Goal: Task Accomplishment & Management: Use online tool/utility

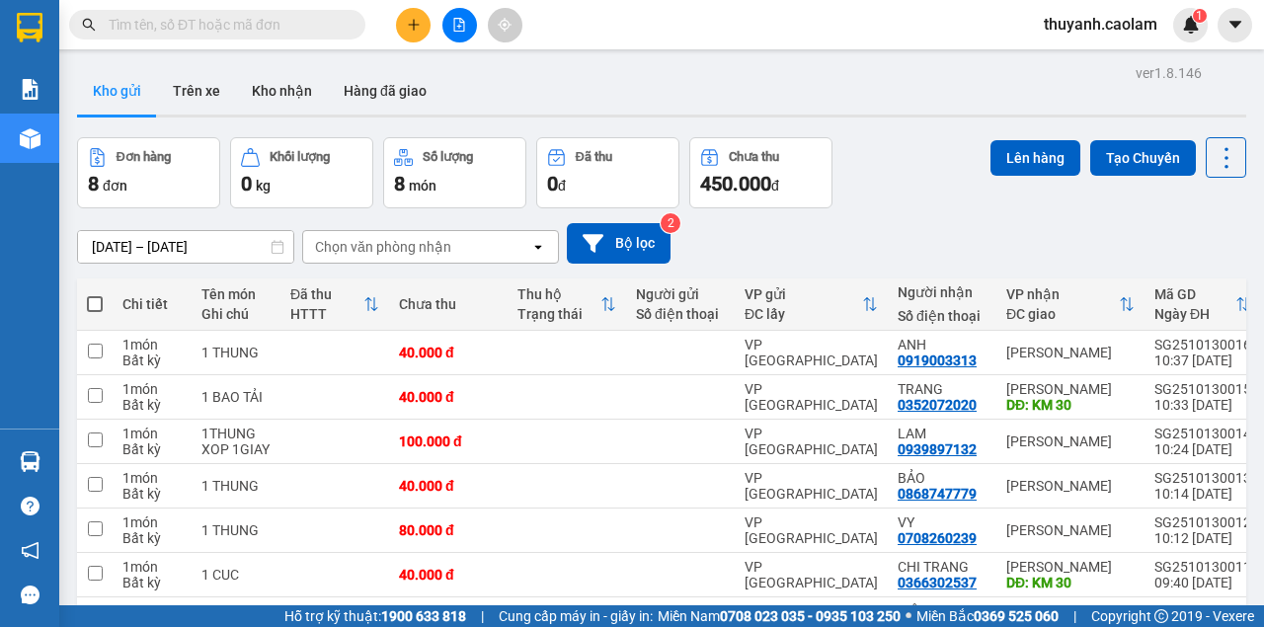
scroll to position [55, 0]
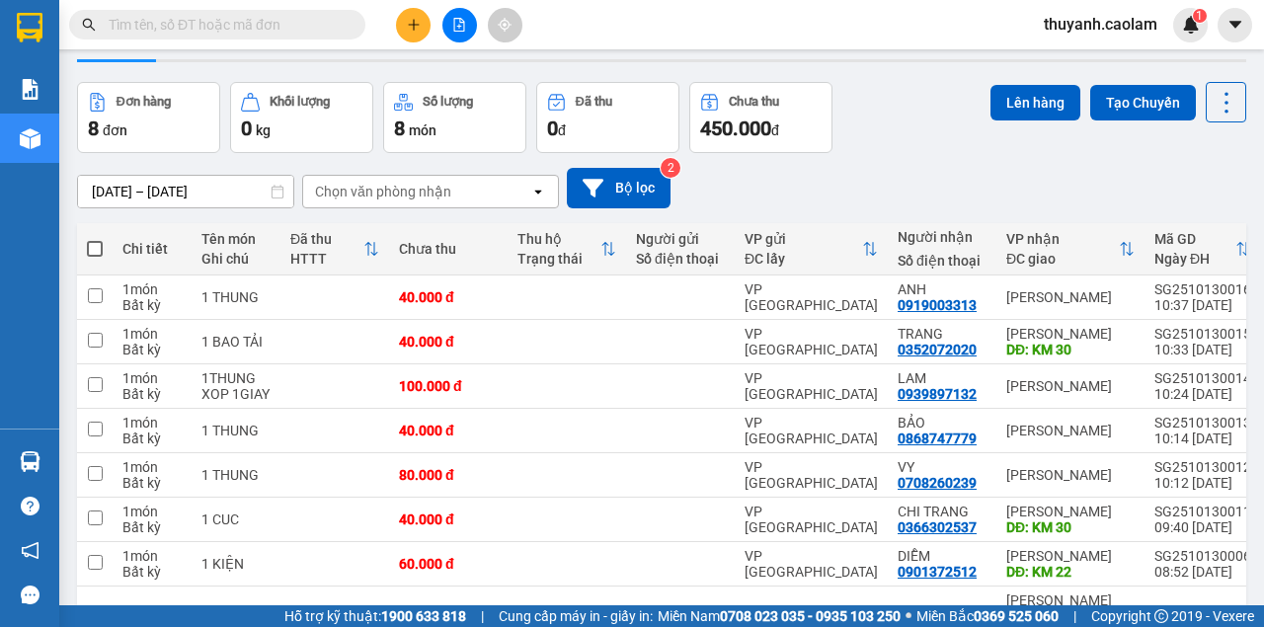
click at [464, 30] on icon "file-add" at bounding box center [459, 25] width 11 height 14
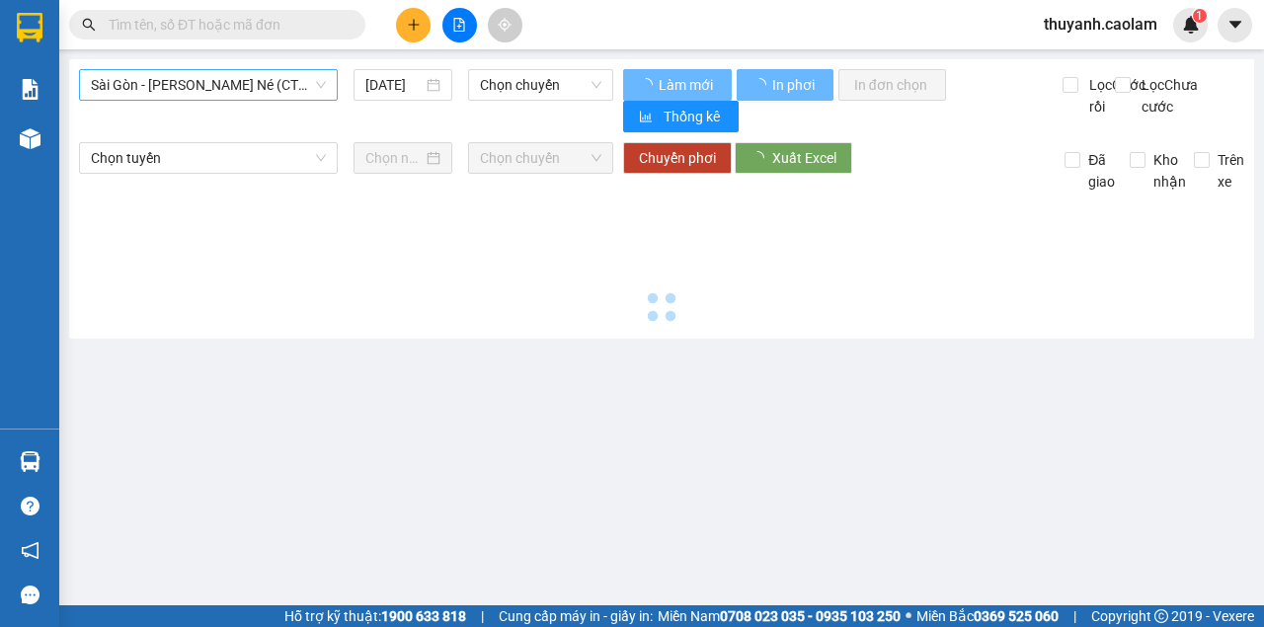
click at [302, 97] on span "Sài Gòn - [PERSON_NAME] Né (CT [PERSON_NAME])" at bounding box center [208, 85] width 235 height 30
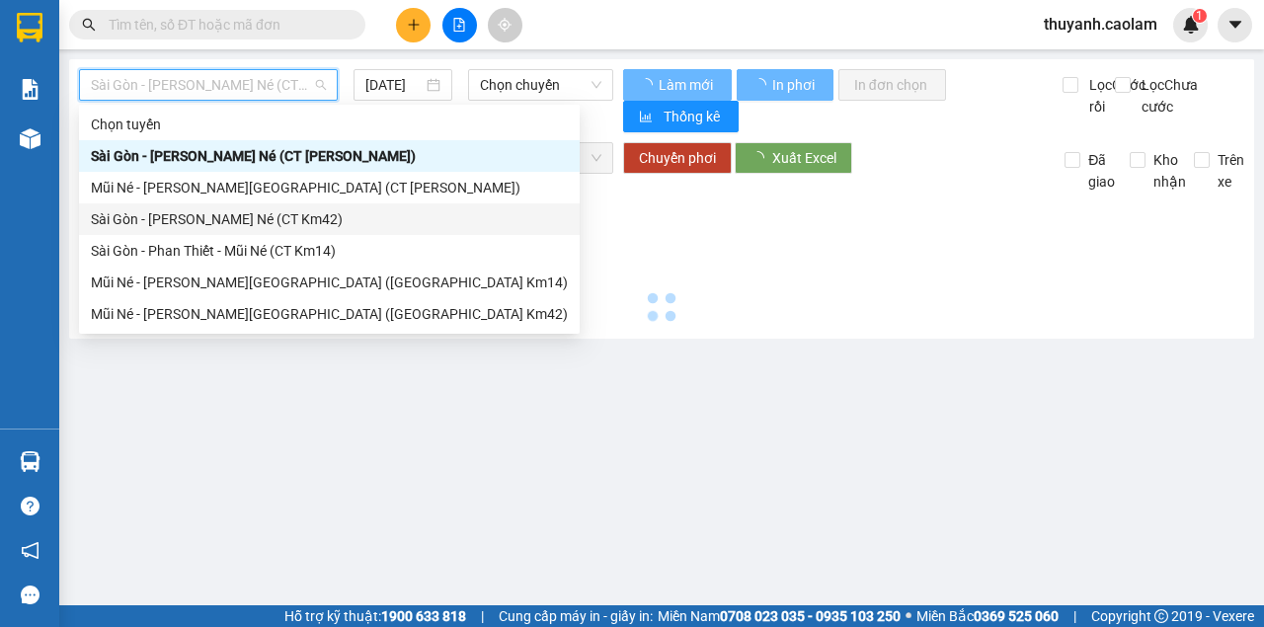
click at [332, 213] on div "Sài Gòn - [PERSON_NAME] Né (CT Km42)" at bounding box center [329, 219] width 477 height 22
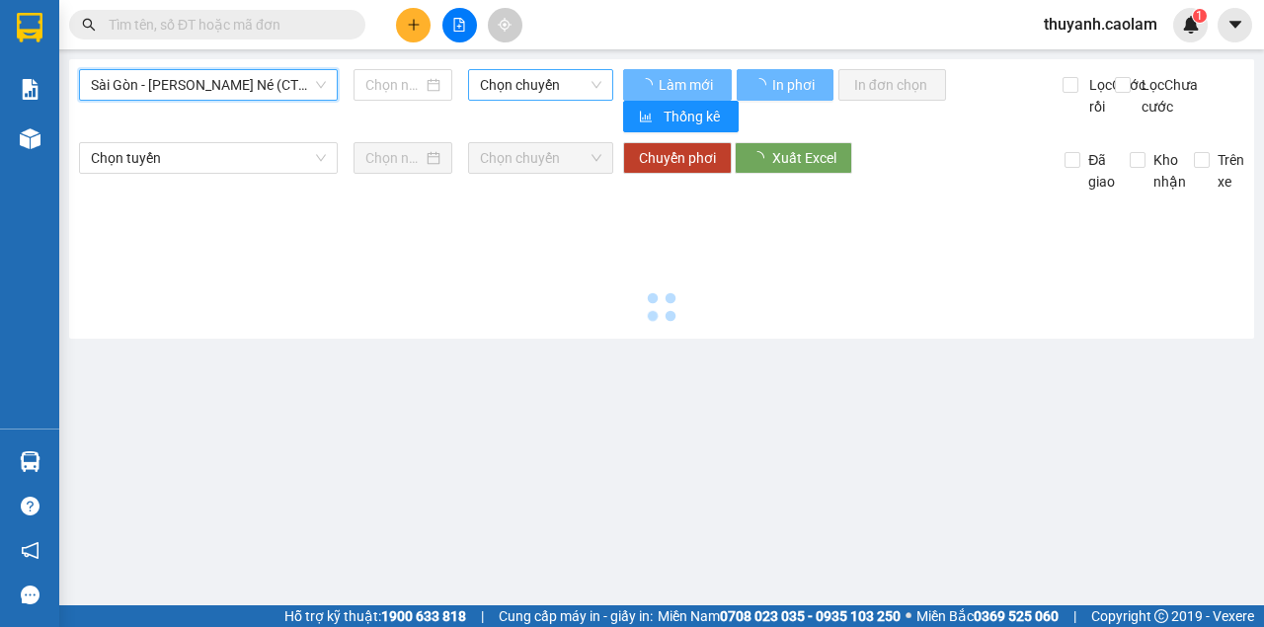
click at [540, 89] on span "Chọn chuyến" at bounding box center [540, 85] width 120 height 30
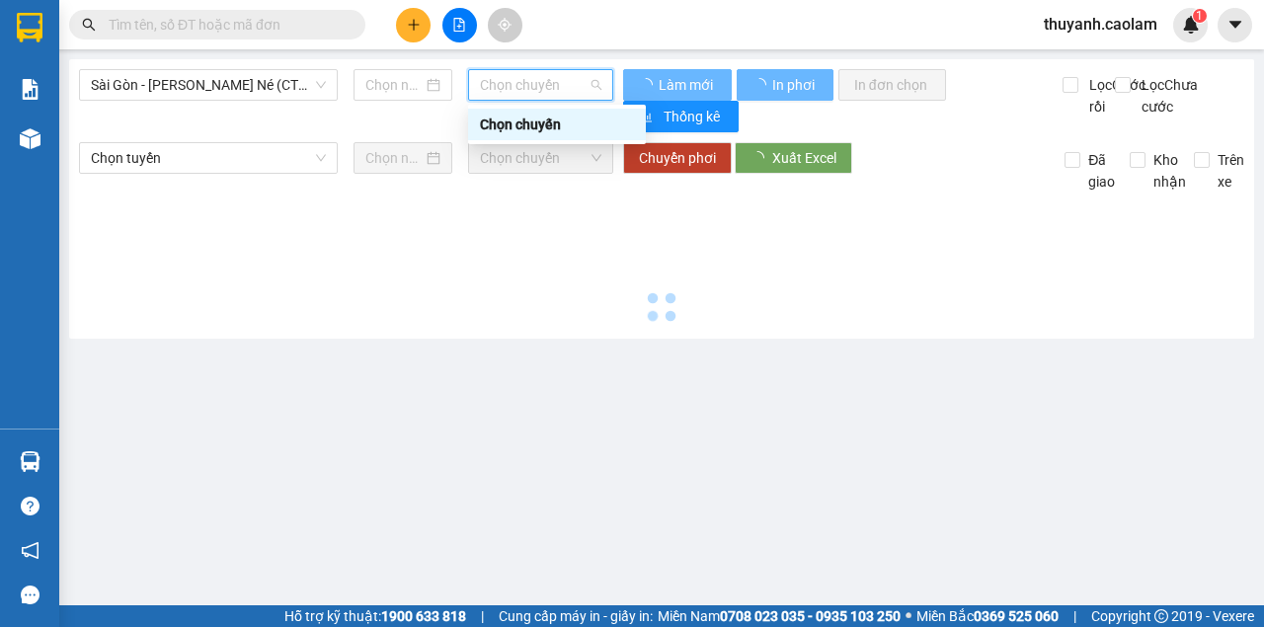
type input "[DATE]"
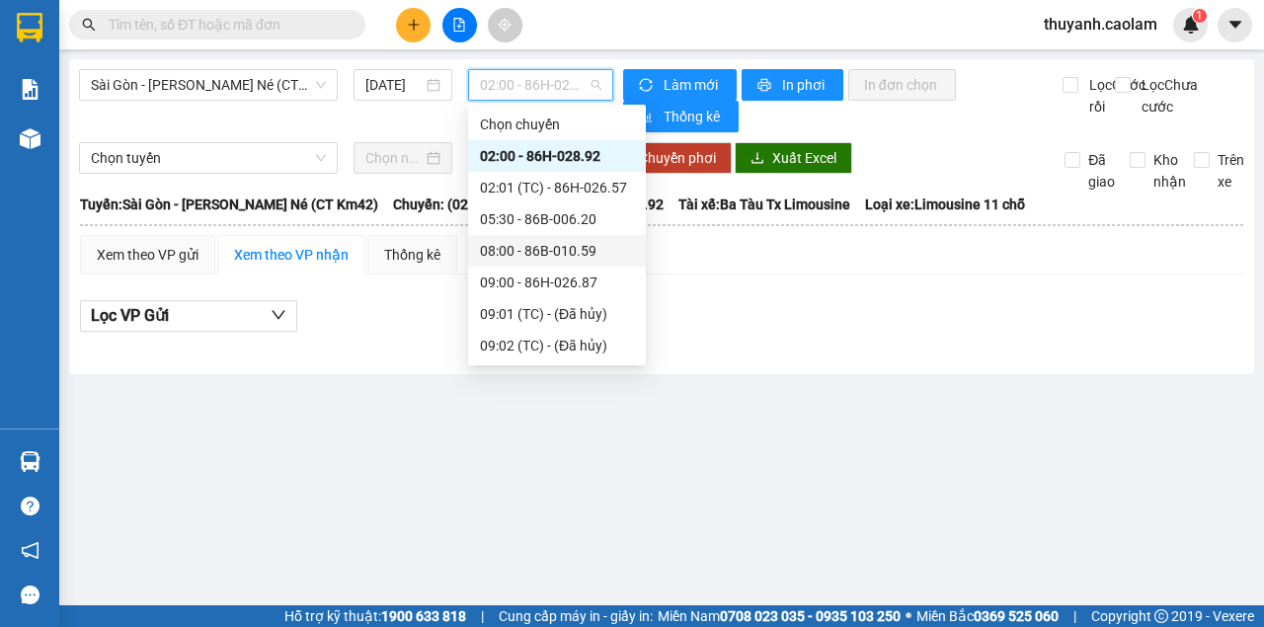
click at [564, 260] on div "08:00 - 86B-010.59" at bounding box center [557, 251] width 154 height 22
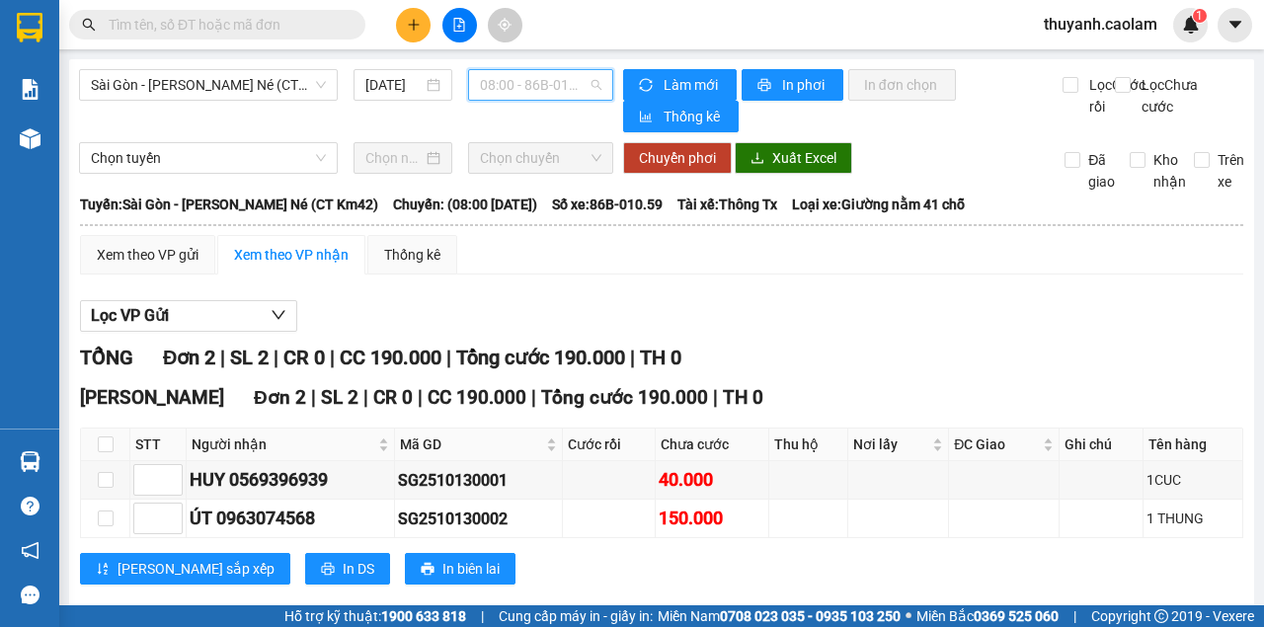
click at [524, 77] on span "08:00 - 86B-010.59" at bounding box center [540, 85] width 120 height 30
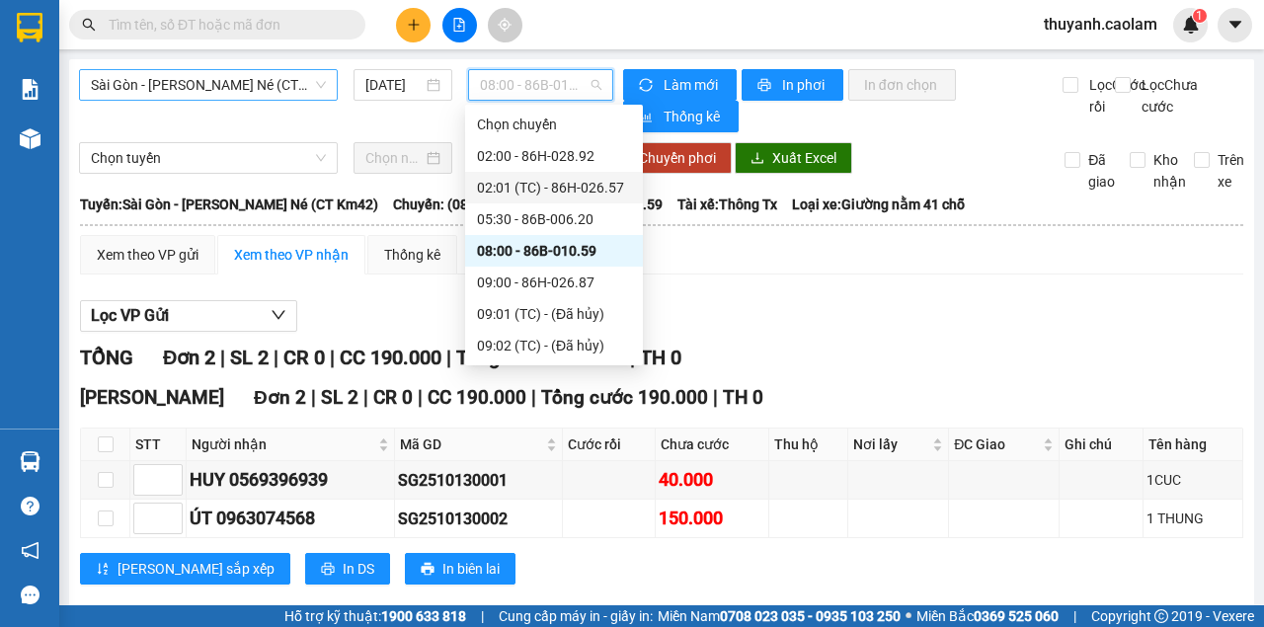
click at [248, 83] on span "Sài Gòn - [PERSON_NAME] Né (CT Km42)" at bounding box center [208, 85] width 235 height 30
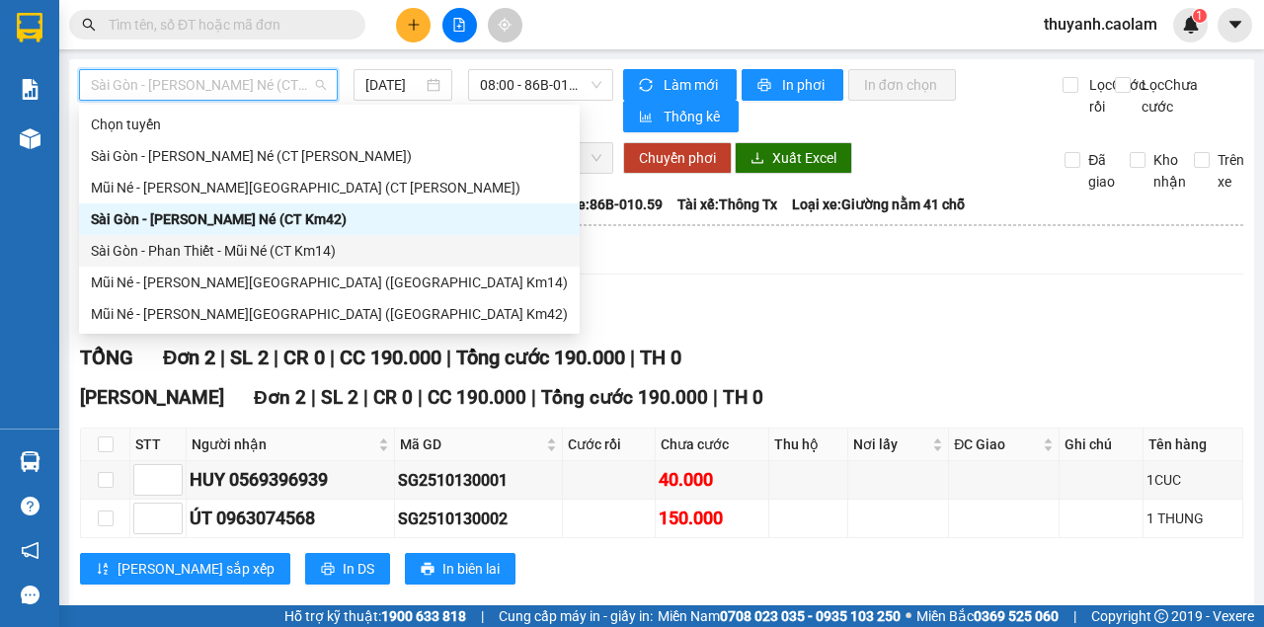
click at [324, 247] on div "Sài Gòn - Phan Thiết - Mũi Né (CT Km14)" at bounding box center [329, 251] width 477 height 22
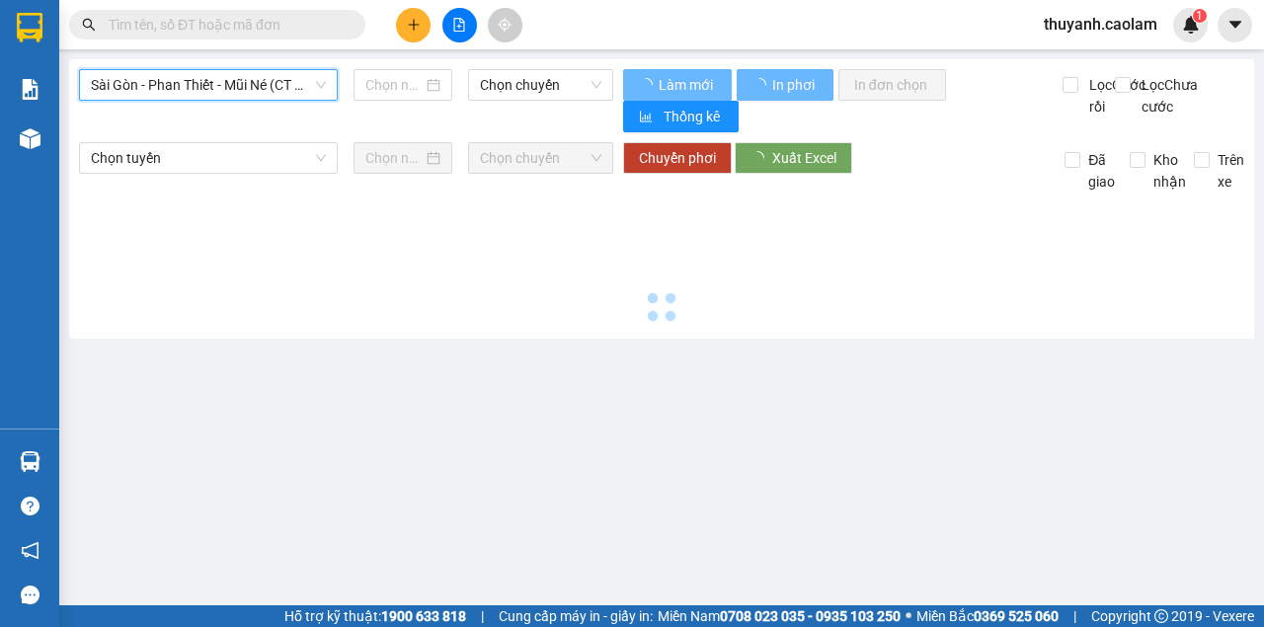
type input "[DATE]"
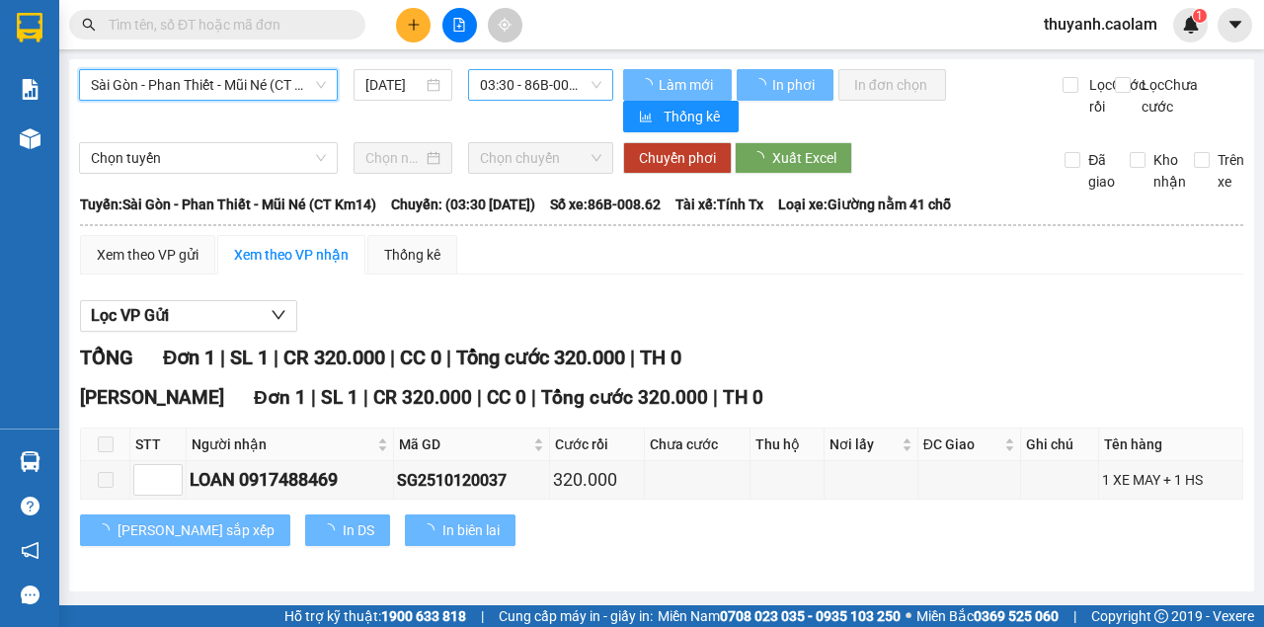
click at [518, 91] on span "03:30 - 86B-008.62" at bounding box center [540, 85] width 120 height 30
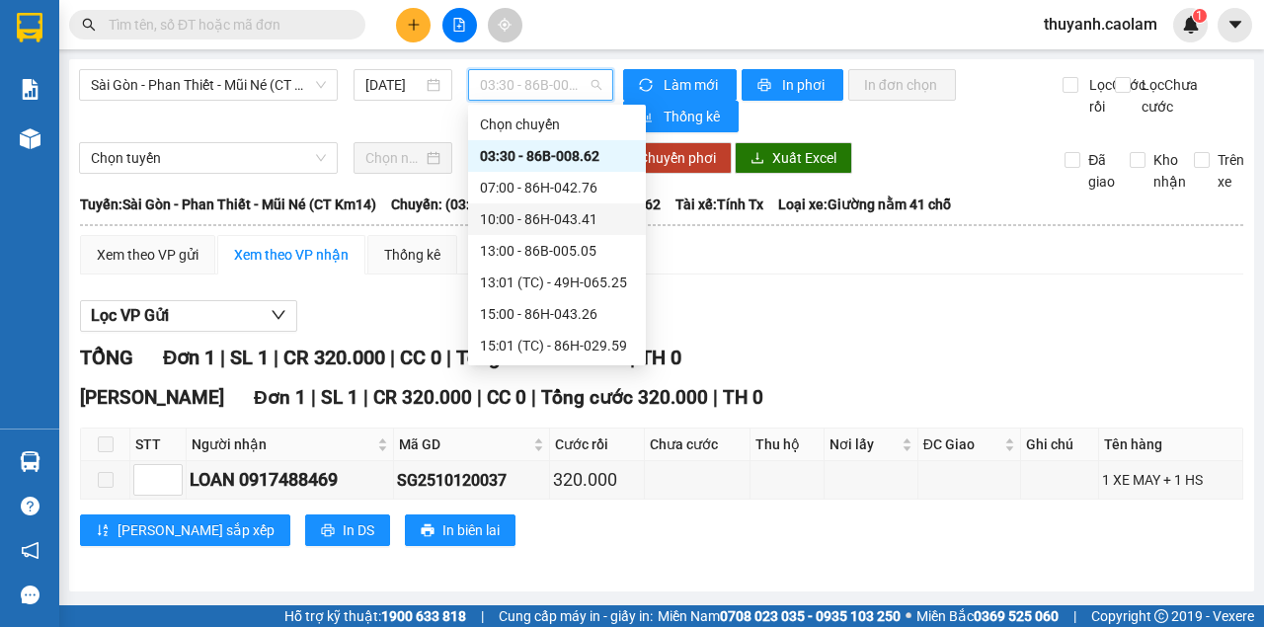
click at [573, 219] on div "10:00 - 86H-043.41" at bounding box center [557, 219] width 154 height 22
